Goal: Task Accomplishment & Management: Use online tool/utility

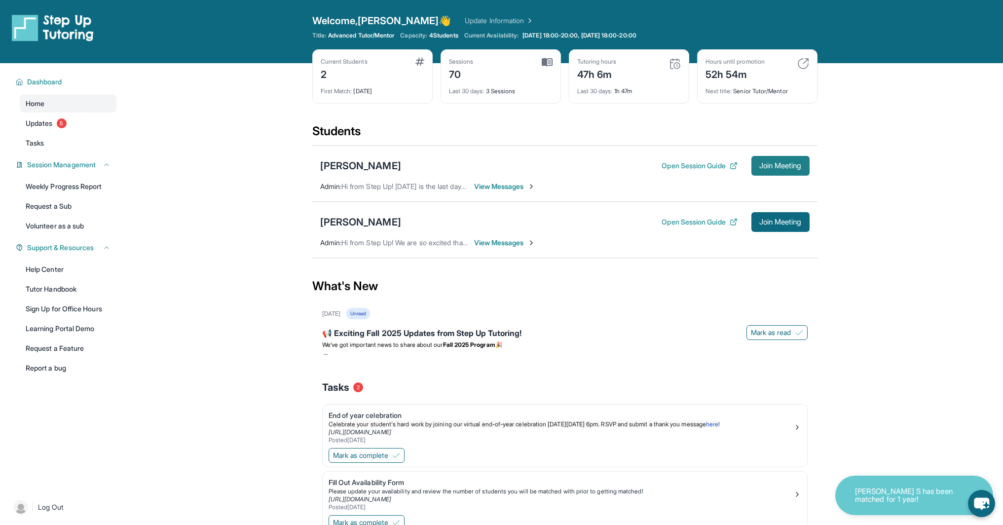
click at [783, 165] on span "Join Meeting" at bounding box center [780, 166] width 42 height 6
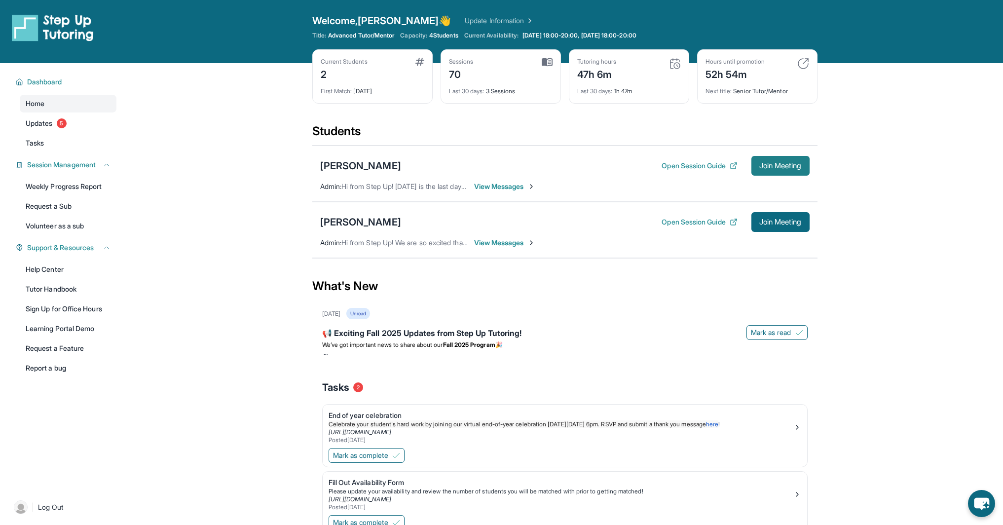
click at [772, 163] on span "Join Meeting" at bounding box center [780, 166] width 42 height 6
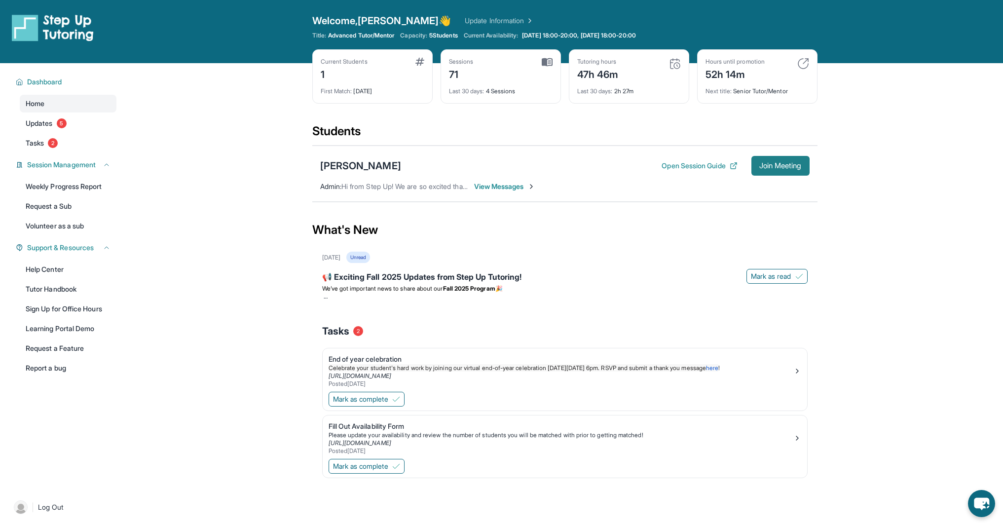
click at [781, 166] on span "Join Meeting" at bounding box center [780, 166] width 42 height 6
click at [775, 166] on span "Join Meeting" at bounding box center [780, 166] width 42 height 6
